Goal: Check status: Check status

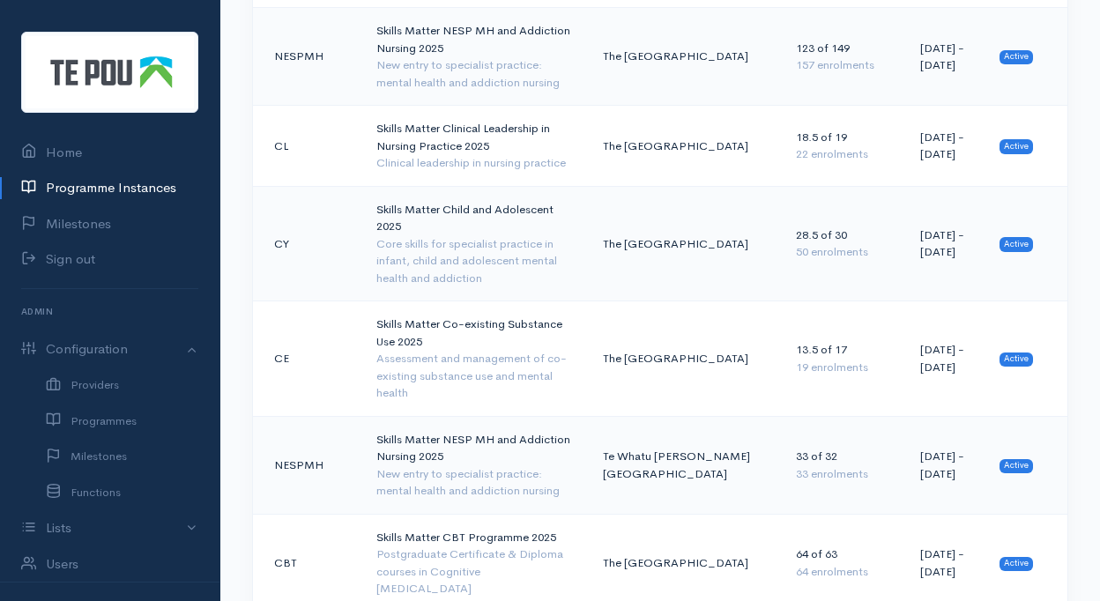
scroll to position [1529, 0]
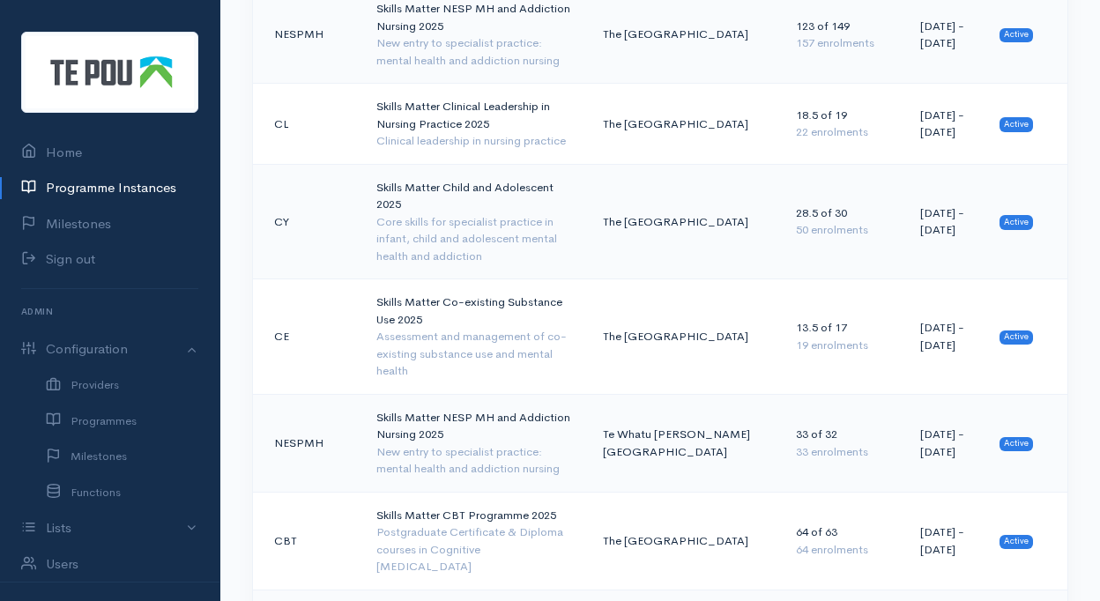
click at [371, 492] on td "Skills Matter CBT Programme 2025 Postgraduate Certificate & Diploma courses in …" at bounding box center [475, 541] width 227 height 98
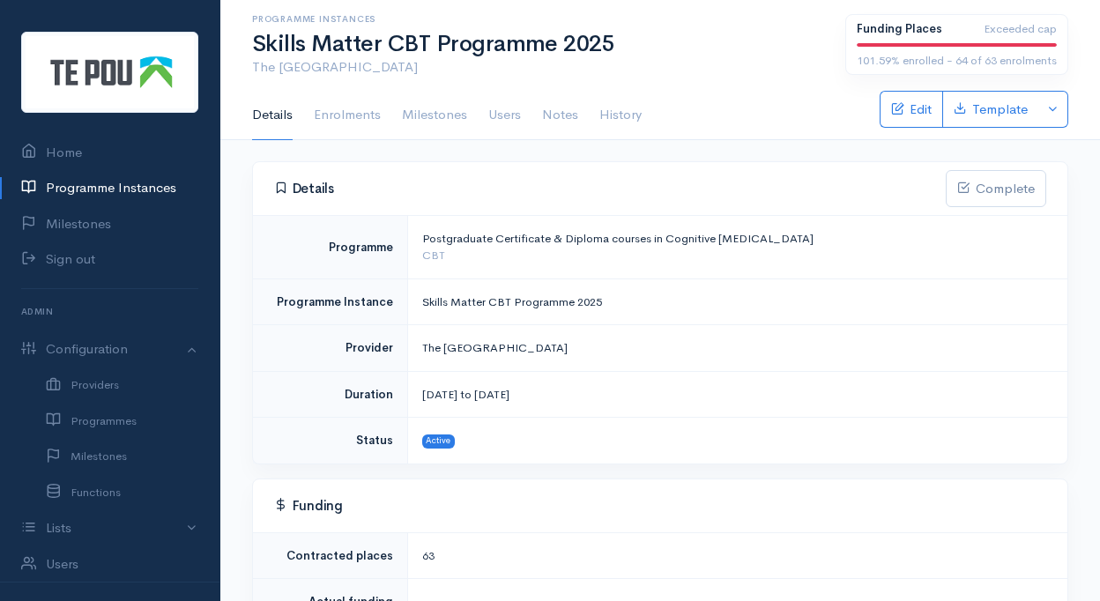
click at [350, 119] on link "Enrolments" at bounding box center [347, 115] width 67 height 49
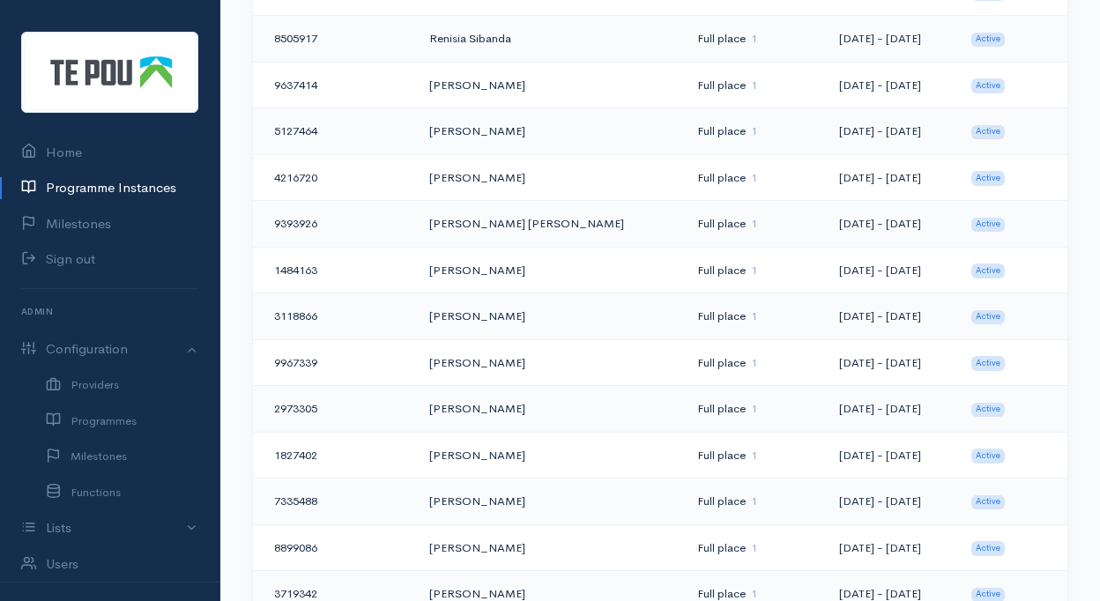
scroll to position [2615, 0]
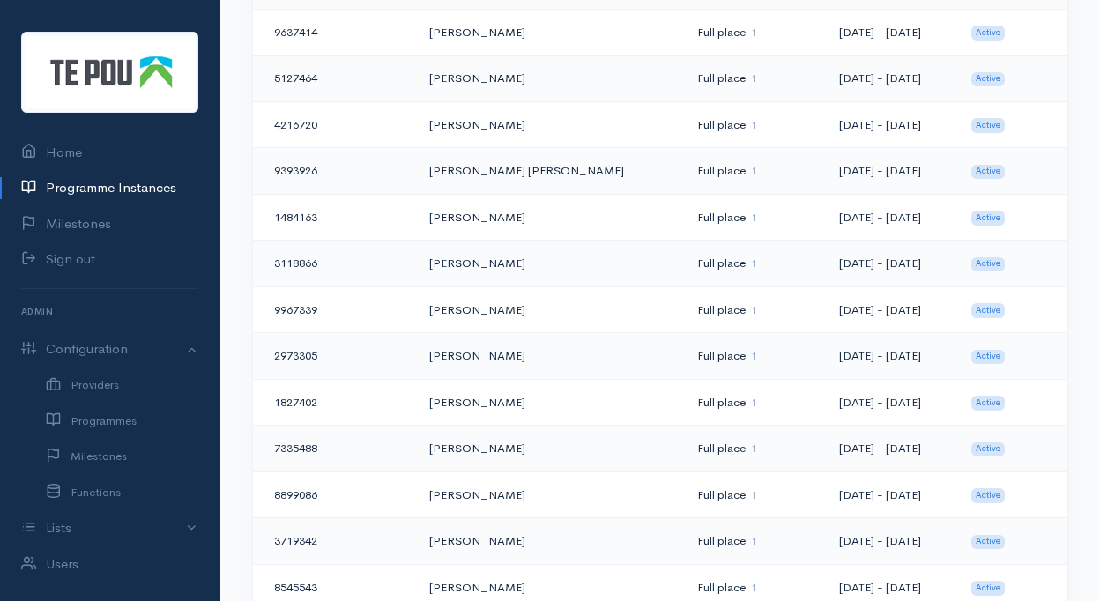
click at [495, 383] on td "[PERSON_NAME]" at bounding box center [549, 402] width 268 height 47
